Goal: Task Accomplishment & Management: Use online tool/utility

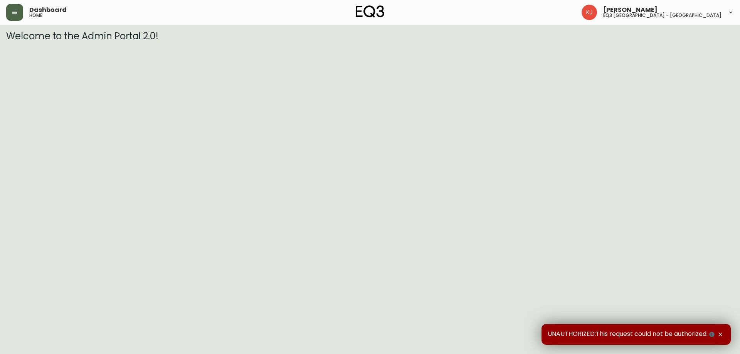
click at [18, 14] on button "button" at bounding box center [14, 12] width 17 height 17
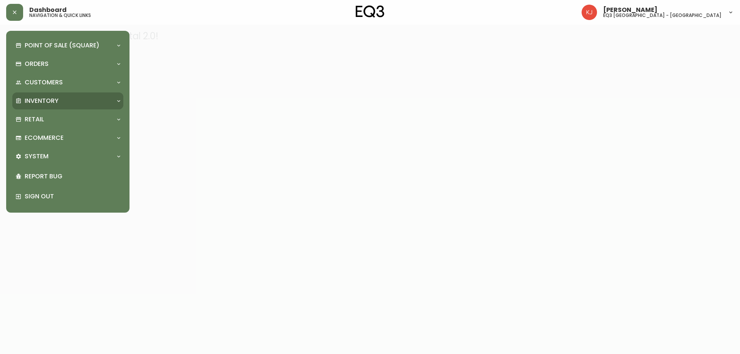
click at [47, 103] on p "Inventory" at bounding box center [42, 101] width 34 height 8
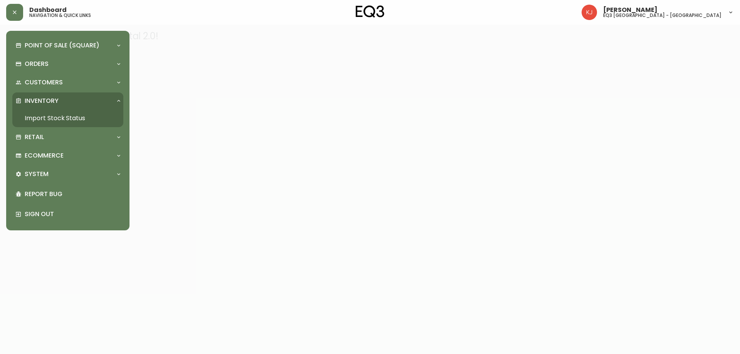
click at [45, 122] on link "Import Stock Status" at bounding box center [67, 118] width 111 height 18
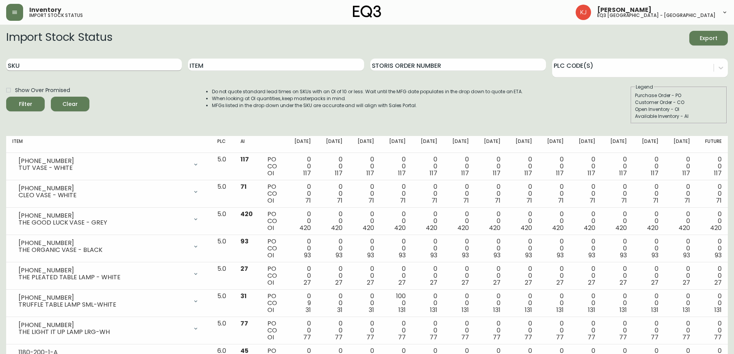
click at [72, 60] on input "SKU" at bounding box center [94, 65] width 176 height 12
paste input "3020-401-4-B"
type input "3020-401-4-B"
click at [6, 97] on button "Filter" at bounding box center [25, 104] width 39 height 15
